Goal: Transaction & Acquisition: Purchase product/service

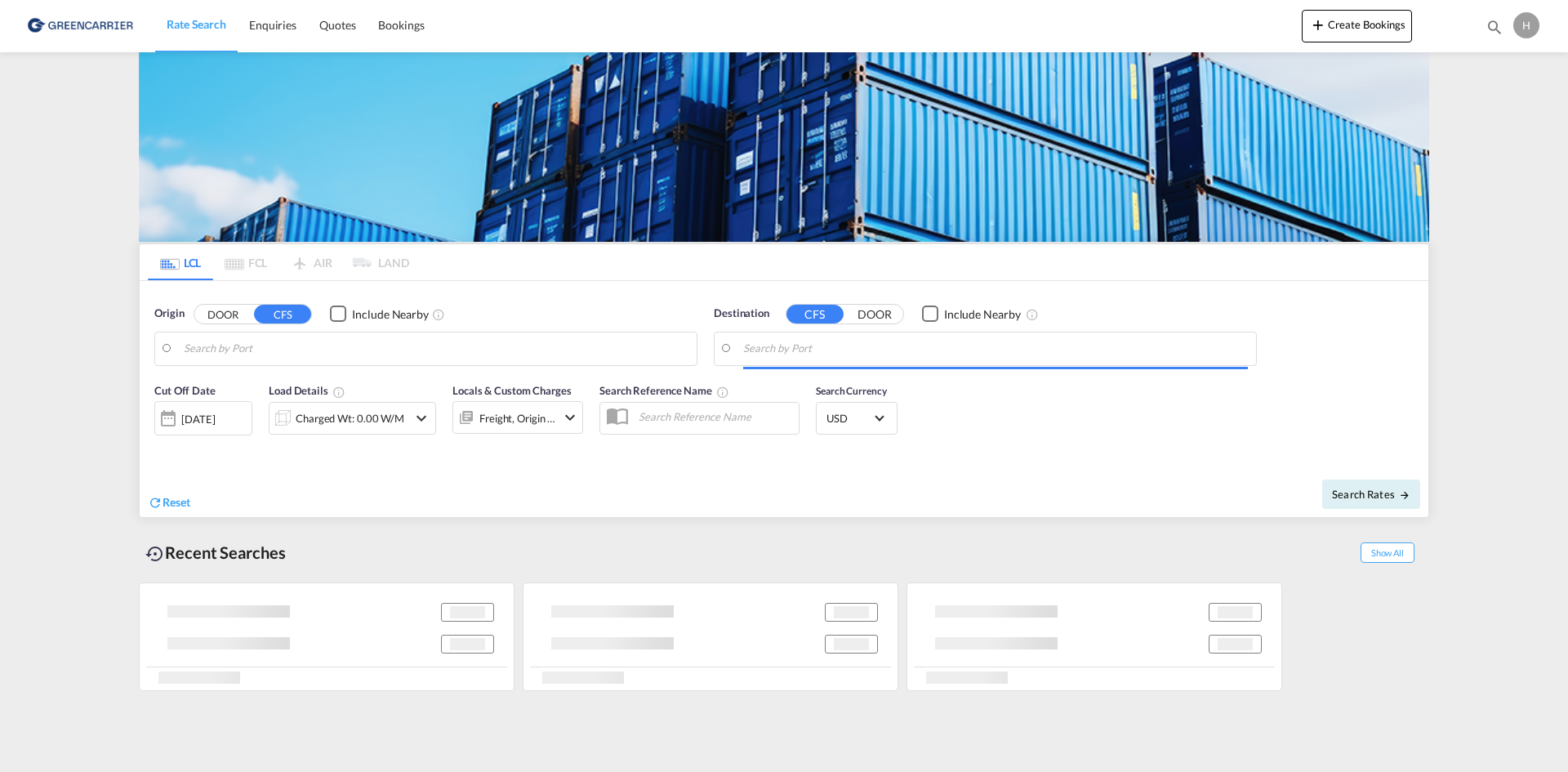
type input "DK-7400, [GEOGRAPHIC_DATA], [GEOGRAPHIC_DATA], [GEOGRAPHIC_DATA], [GEOGRAPHIC_D…"
type input "[GEOGRAPHIC_DATA], [GEOGRAPHIC_DATA]"
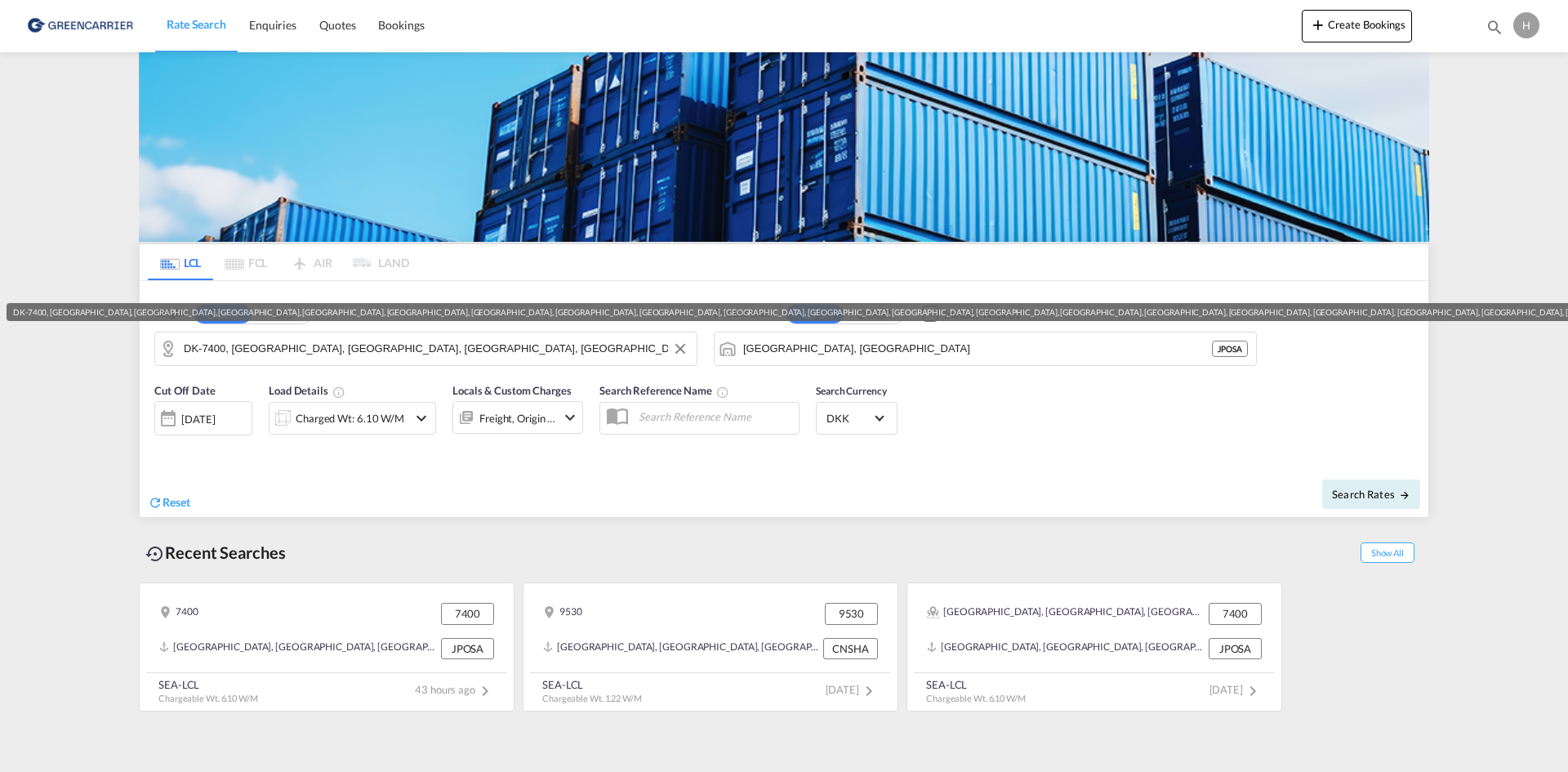
click at [266, 337] on input "DK-7400, [GEOGRAPHIC_DATA], [GEOGRAPHIC_DATA], [GEOGRAPHIC_DATA], [GEOGRAPHIC_D…" at bounding box center [436, 349] width 505 height 25
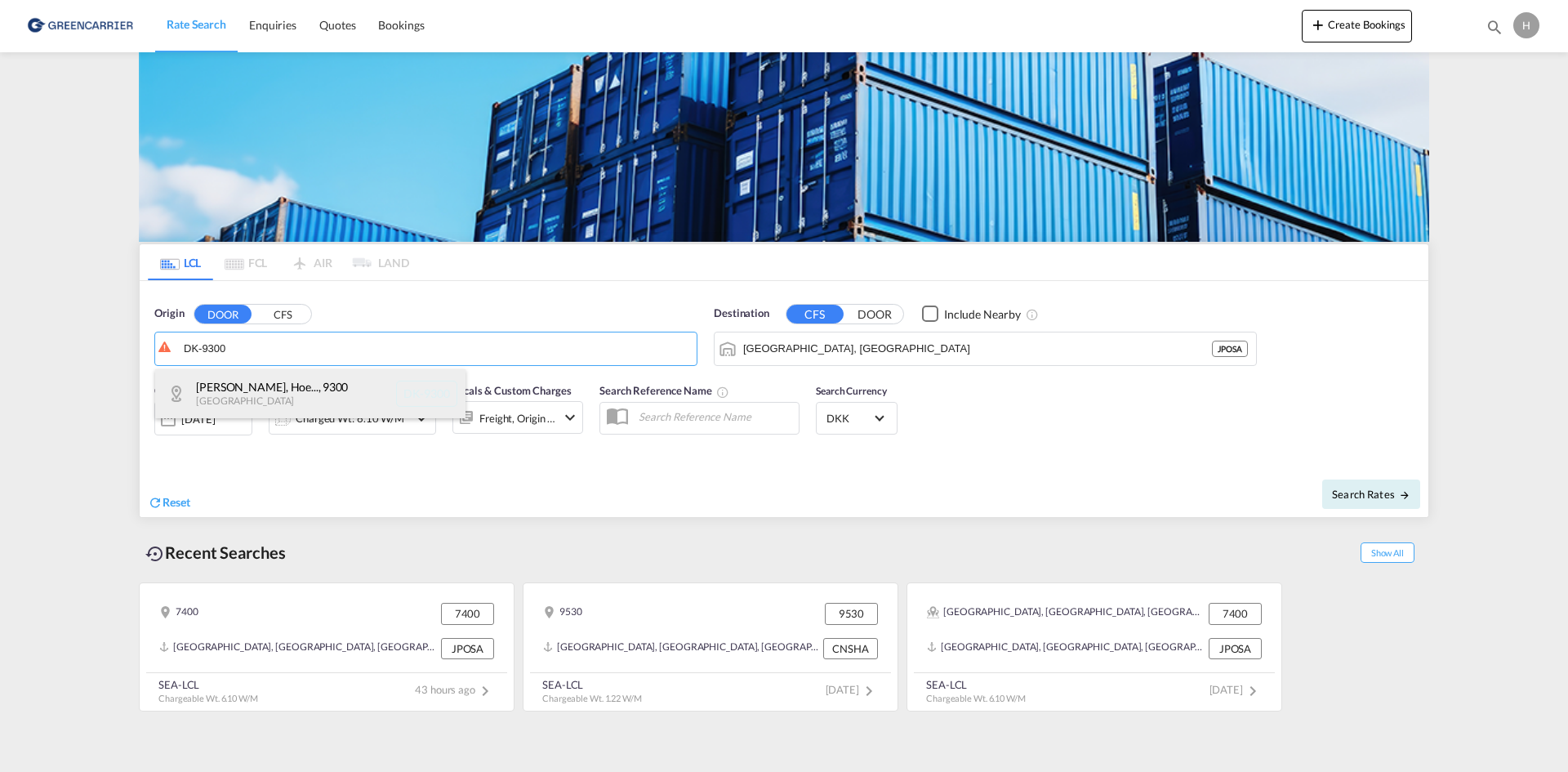
click at [259, 379] on div "Albæk-Lyngså, Hoe... , 9300 [GEOGRAPHIC_DATA] DK-9300" at bounding box center [310, 394] width 311 height 49
type input "DK-9300, [GEOGRAPHIC_DATA], [GEOGRAPHIC_DATA], [GEOGRAPHIC_DATA], [GEOGRAPHIC_D…"
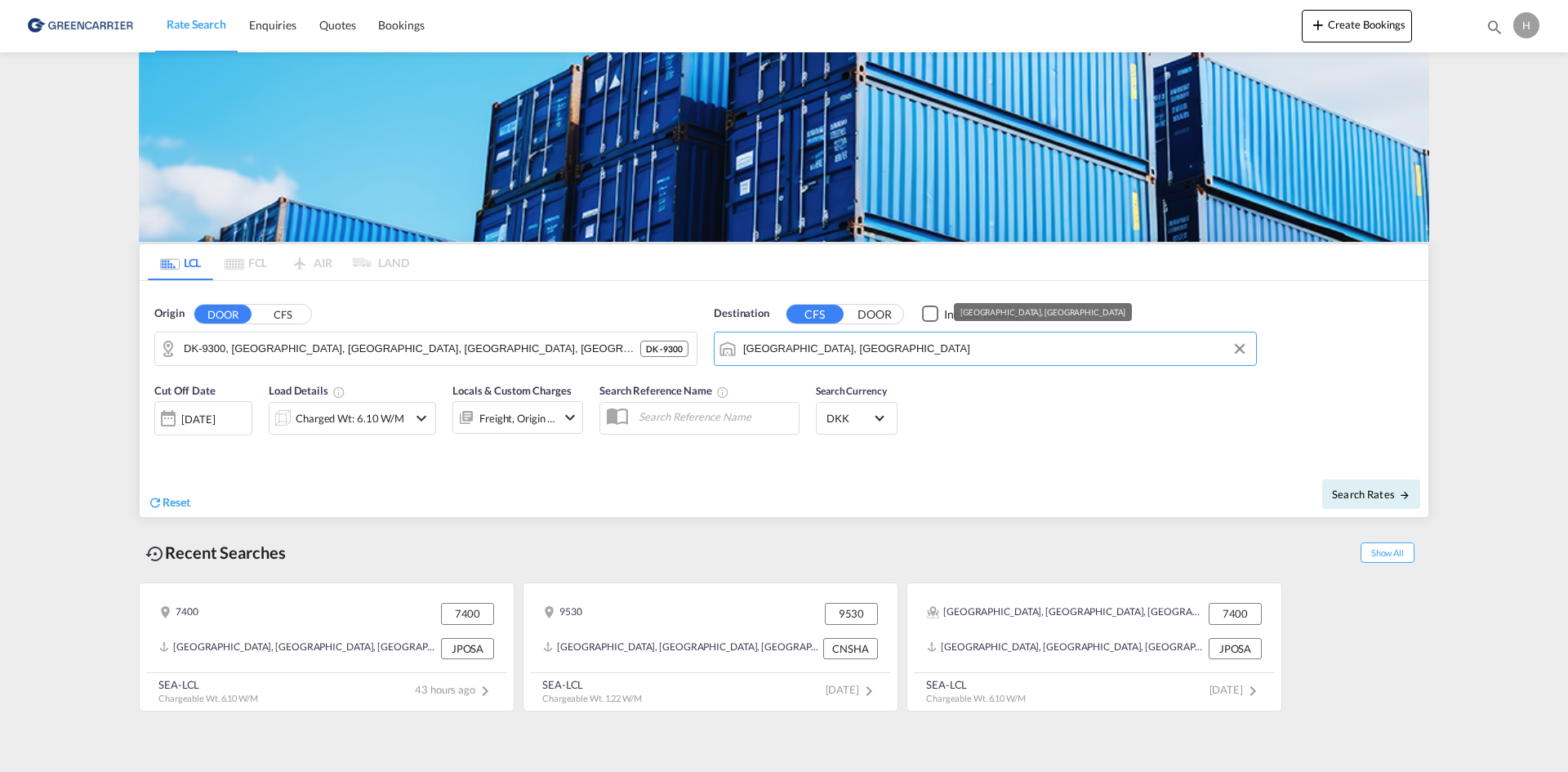
click at [870, 347] on input "[GEOGRAPHIC_DATA], [GEOGRAPHIC_DATA]" at bounding box center [995, 349] width 505 height 25
click at [838, 396] on div "Haiph ong Viet Nam VNHPH" at bounding box center [870, 394] width 311 height 49
type input "Haiphong, VNHPH"
click at [390, 405] on div "Charged Wt: 6.10 W/M" at bounding box center [339, 418] width 138 height 32
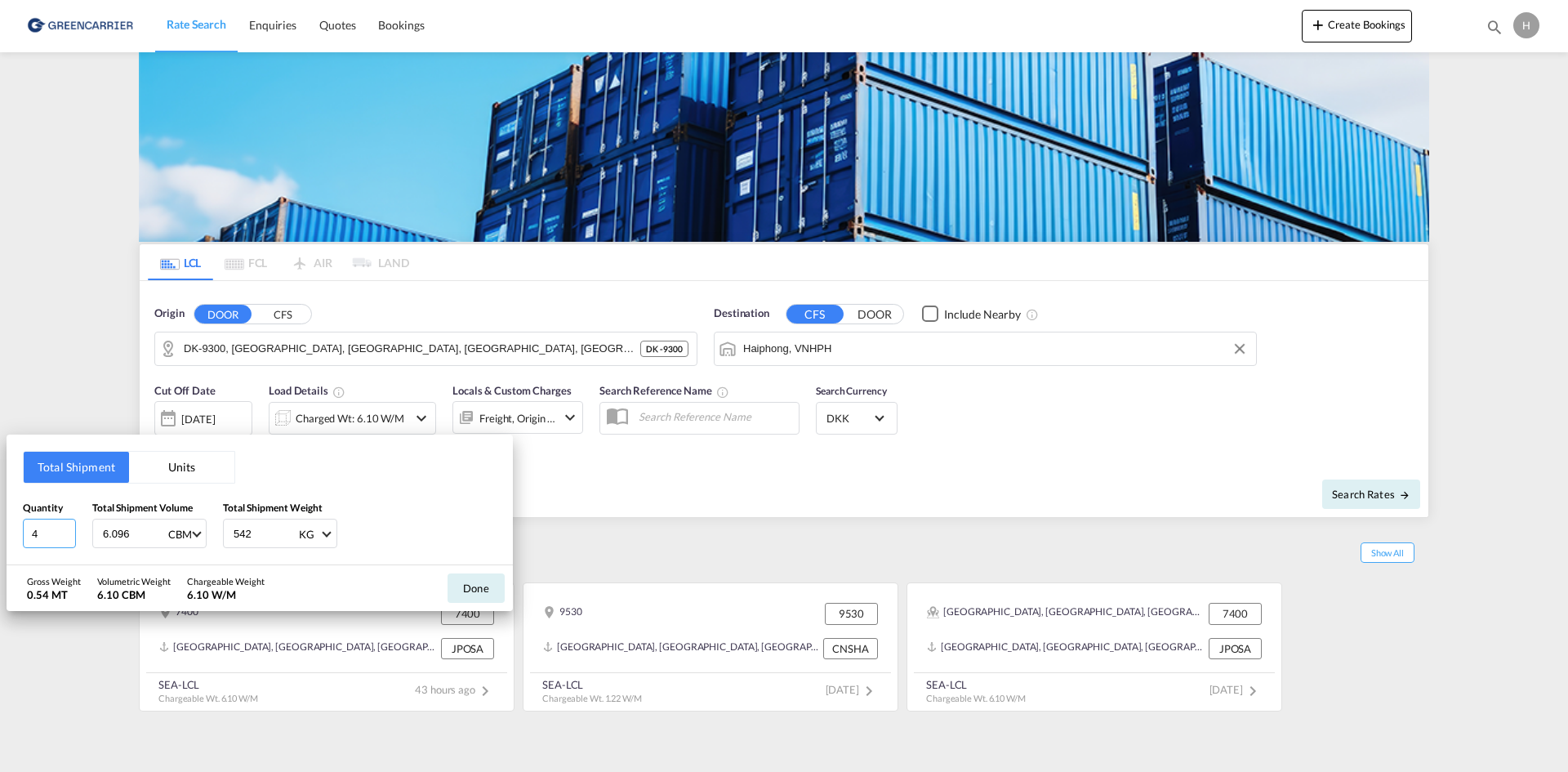
drag, startPoint x: 51, startPoint y: 537, endPoint x: 8, endPoint y: 534, distance: 43.1
click at [8, 534] on div "Total Shipment Units Quantity 4 Total Shipment Volume 6.096 CBM CBM CFT Total S…" at bounding box center [259, 500] width 506 height 131
type input "2"
type input "0.672"
type input "531"
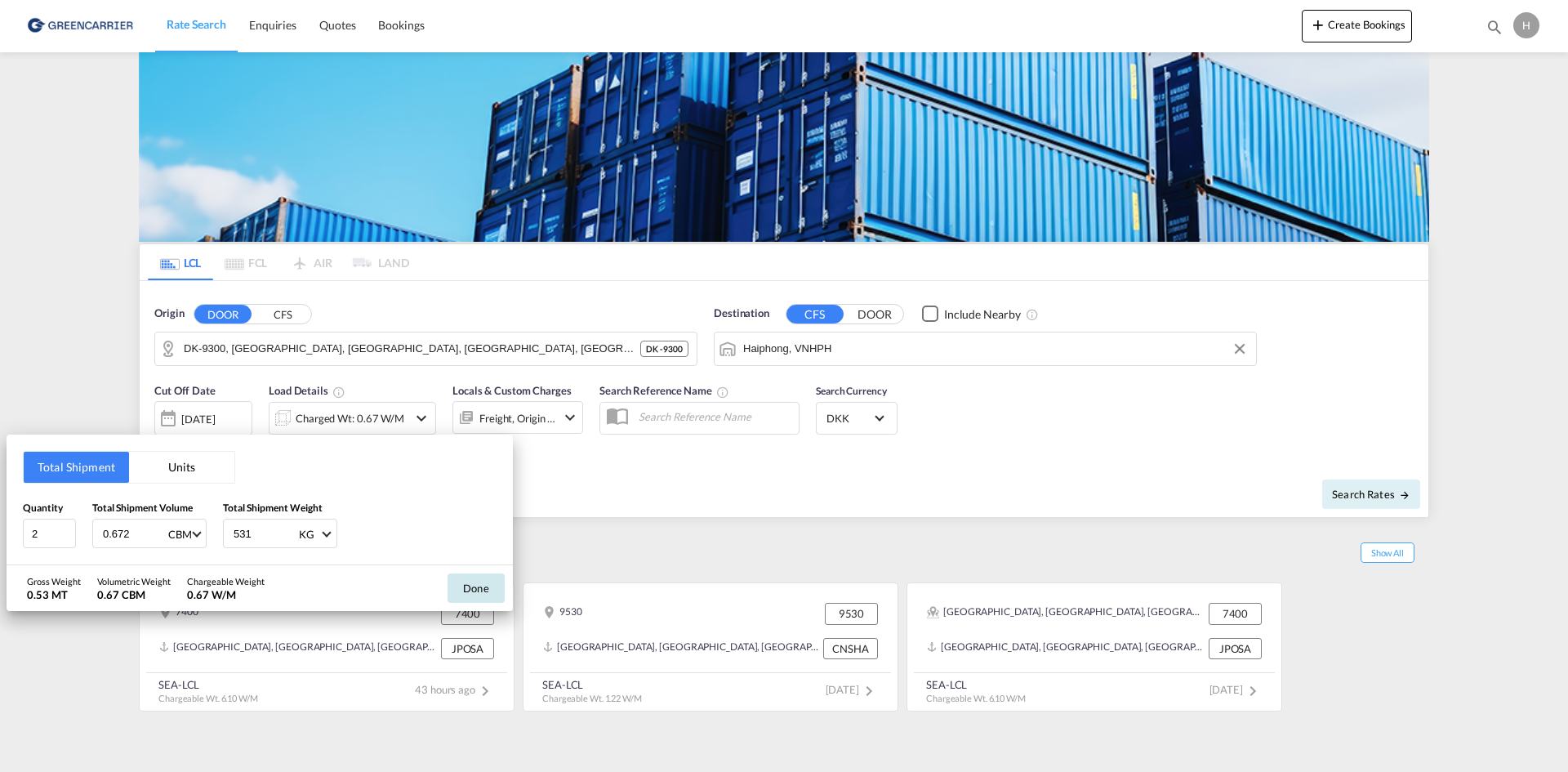
click at [493, 600] on button "Done" at bounding box center [476, 588] width 57 height 30
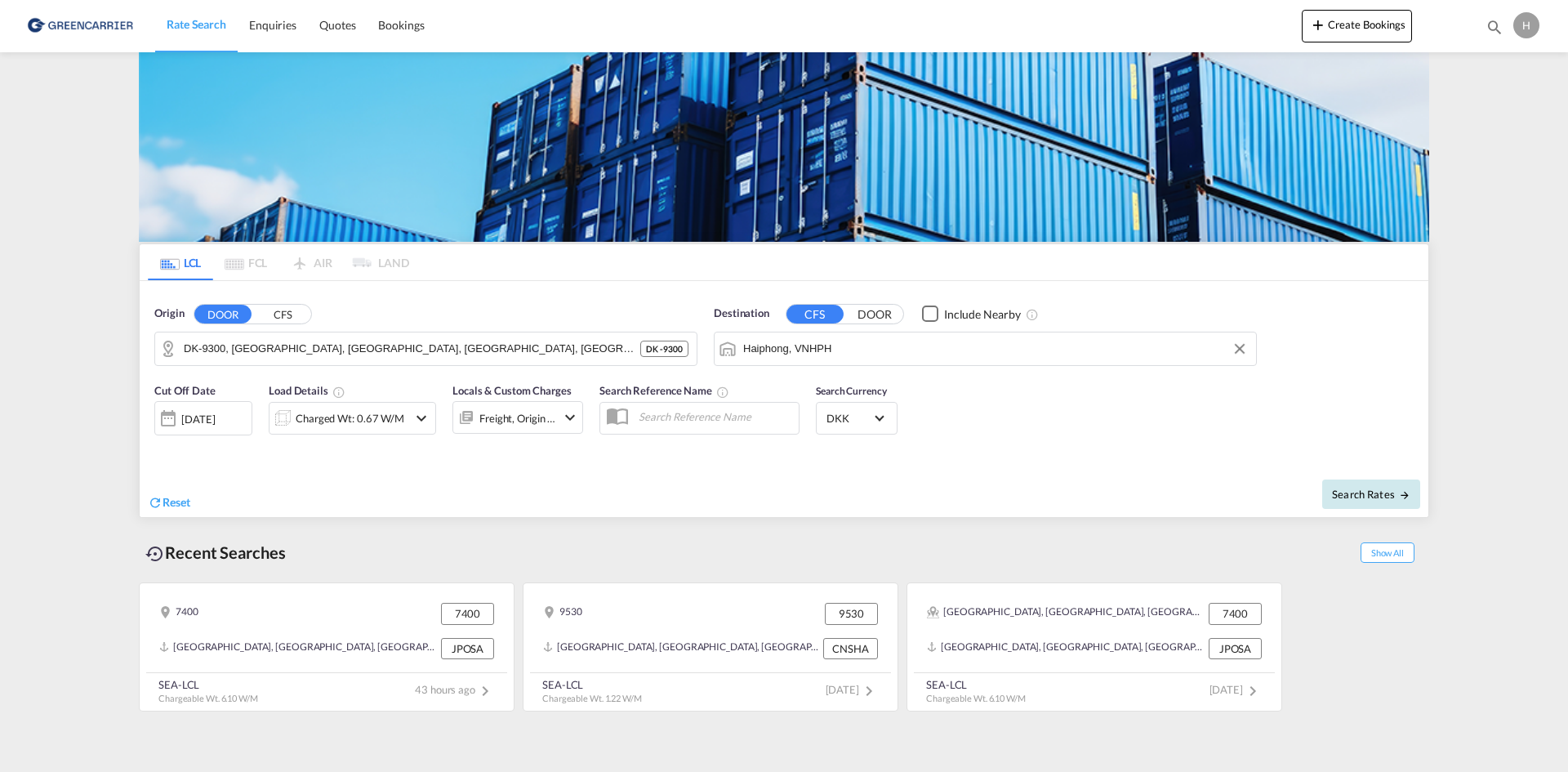
click at [1391, 506] on button "Search Rates" at bounding box center [1371, 495] width 98 height 30
type input "9300 to VNHPH / [DATE]"
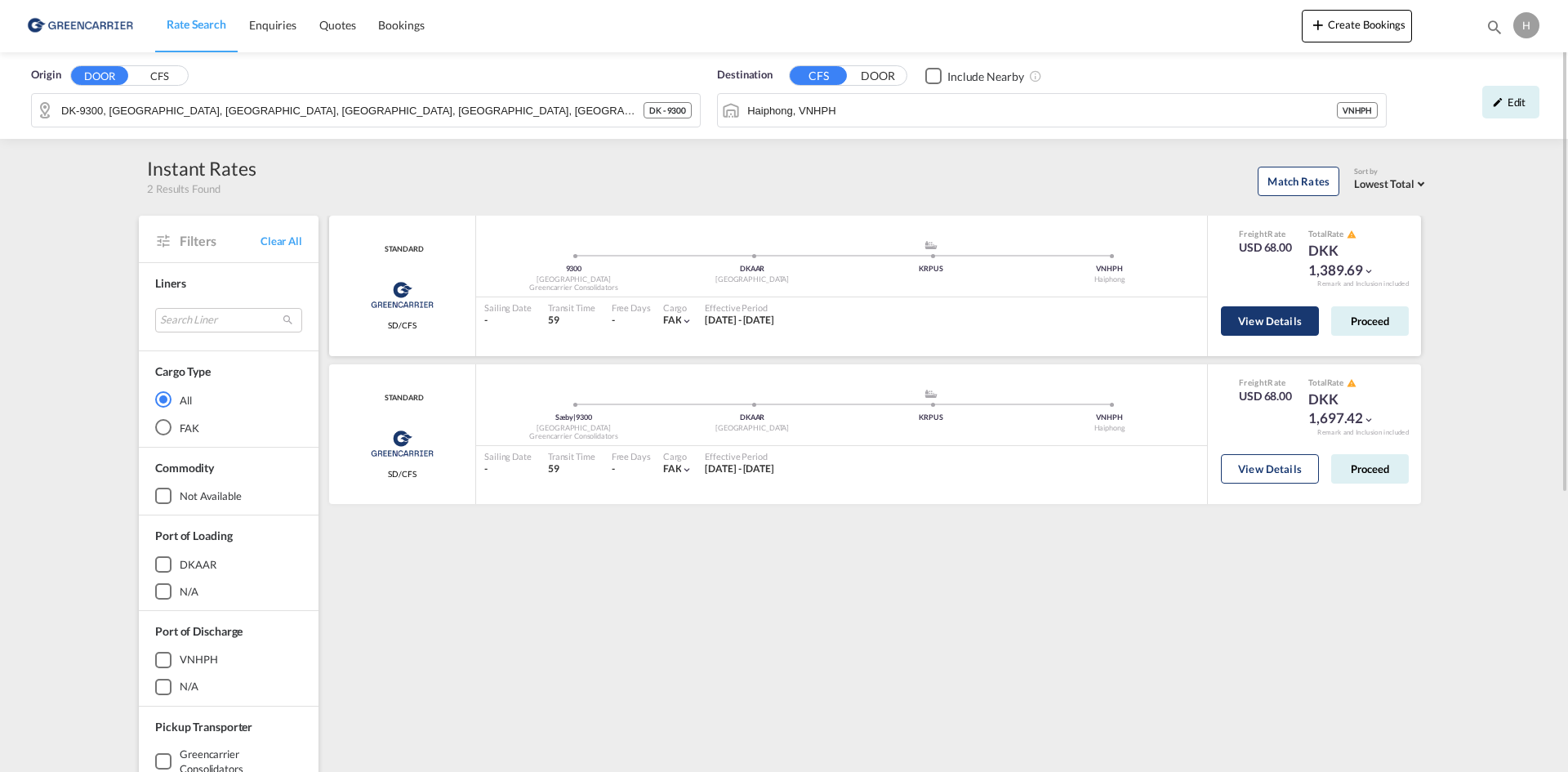
click at [1290, 326] on button "View Details" at bounding box center [1269, 321] width 98 height 30
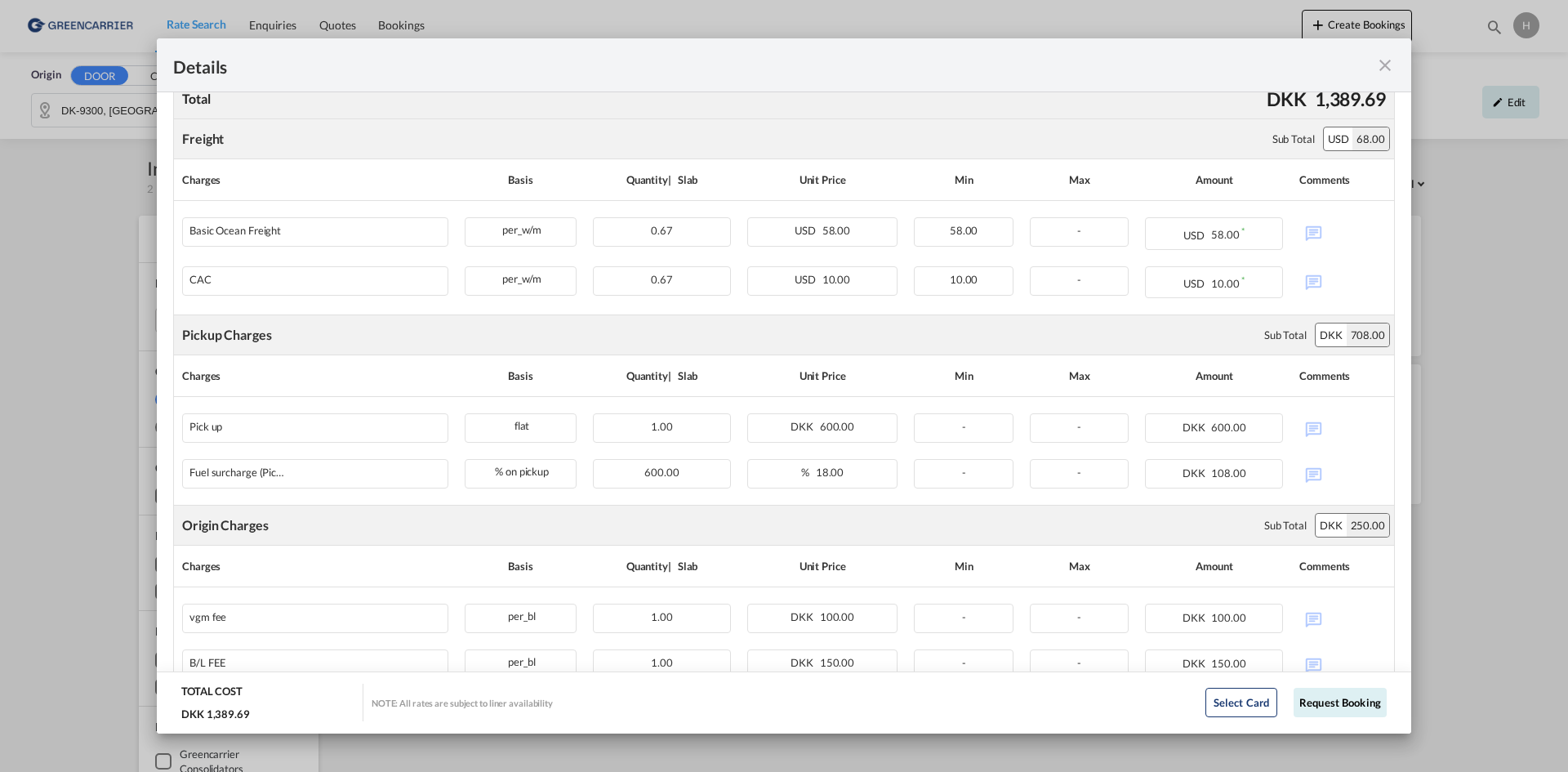
scroll to position [272, 0]
